Goal: Task Accomplishment & Management: Manage account settings

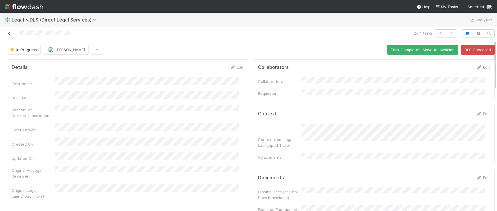
click at [7, 32] on icon at bounding box center [10, 34] width 6 height 4
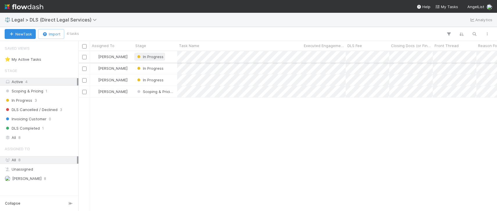
scroll to position [155, 414]
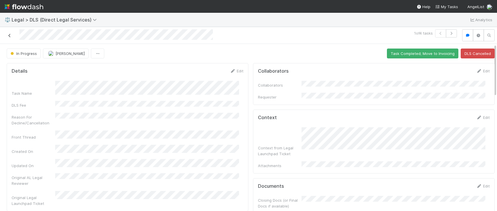
click at [8, 35] on icon at bounding box center [10, 36] width 6 height 4
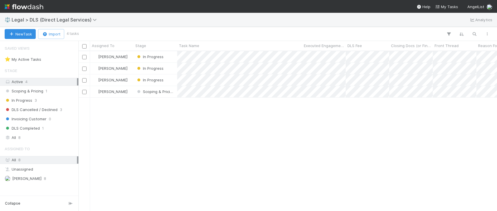
scroll to position [155, 414]
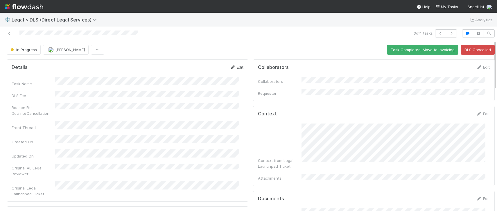
click at [233, 67] on link "Edit" at bounding box center [237, 67] width 14 height 5
click at [208, 67] on button "Save" at bounding box center [212, 69] width 17 height 10
click at [10, 34] on icon at bounding box center [10, 34] width 6 height 4
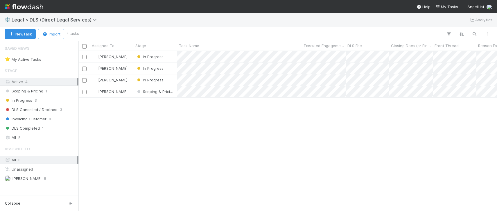
scroll to position [155, 414]
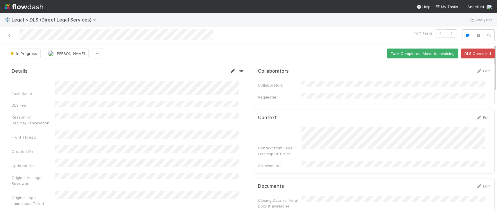
click at [232, 70] on link "Edit" at bounding box center [237, 71] width 14 height 5
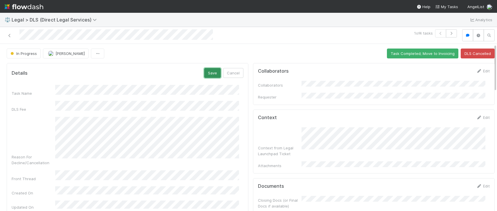
click at [206, 71] on button "Save" at bounding box center [212, 73] width 17 height 10
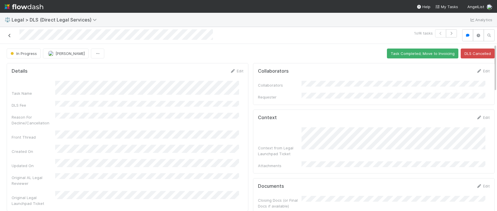
click at [11, 34] on icon at bounding box center [10, 36] width 6 height 4
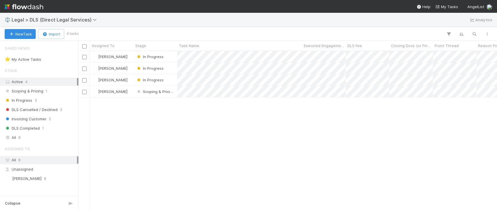
scroll to position [155, 414]
click at [59, 91] on div "Scoping & Pricing 1" at bounding box center [41, 90] width 72 height 7
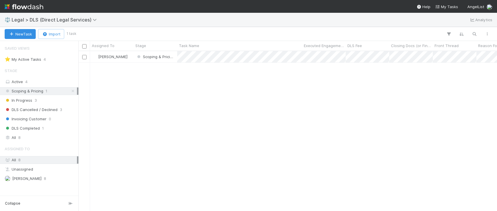
scroll to position [155, 414]
click at [47, 82] on div "Active 4" at bounding box center [41, 81] width 72 height 7
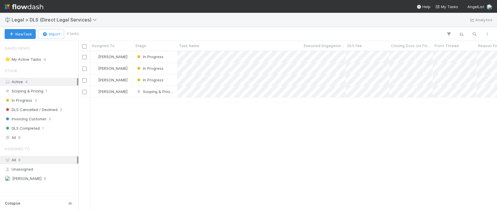
scroll to position [155, 414]
